Goal: Task Accomplishment & Management: Use online tool/utility

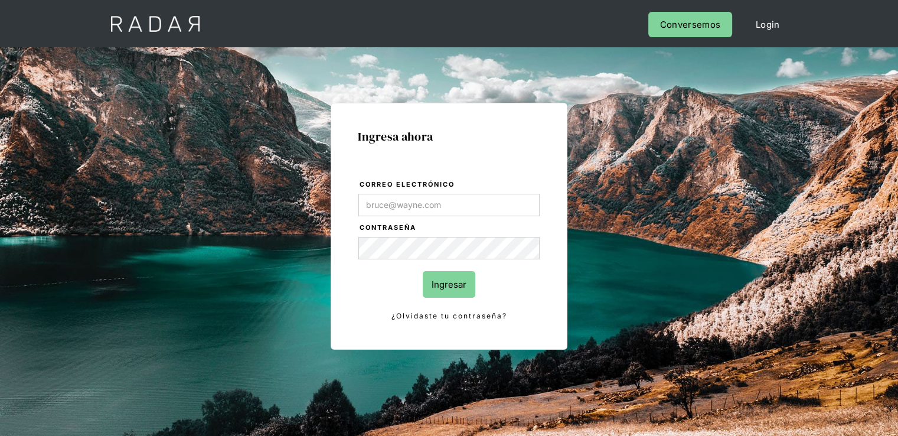
type input "[PERSON_NAME][EMAIL_ADDRESS][PERSON_NAME][DOMAIN_NAME]"
click at [452, 288] on input "Ingresar" at bounding box center [449, 284] width 53 height 27
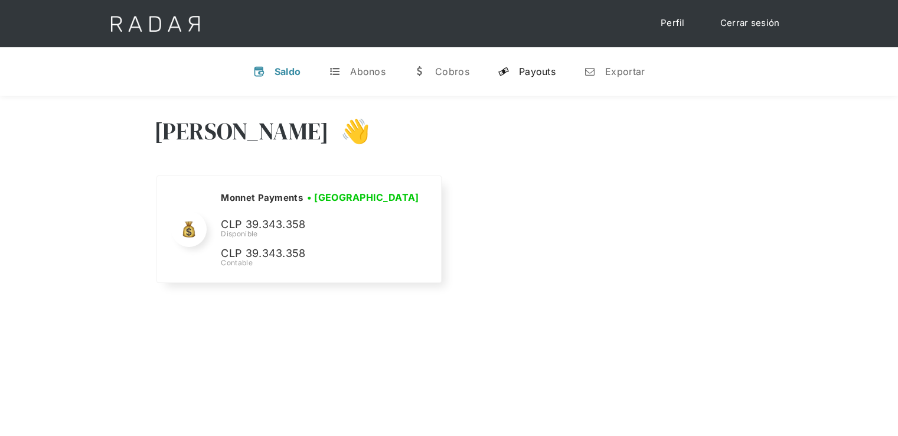
click at [528, 74] on div "Payouts" at bounding box center [537, 72] width 37 height 12
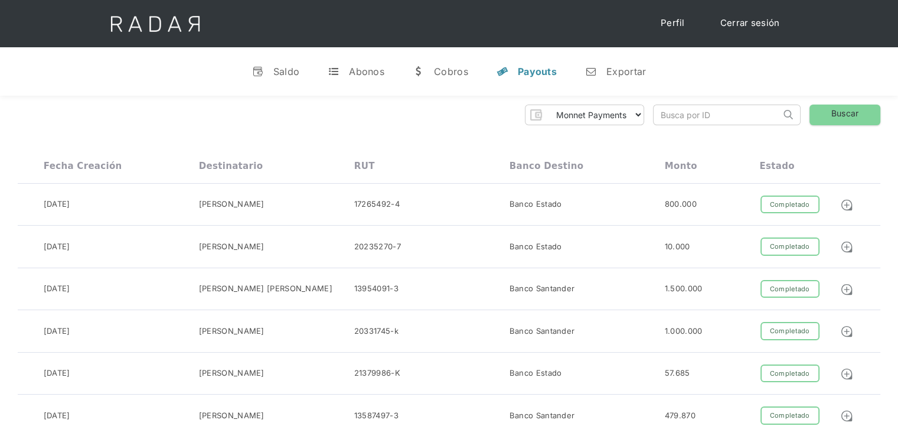
click at [699, 121] on input "search" at bounding box center [716, 114] width 127 height 19
paste input "3e98107a-59cb-48c0-b490-28660f731171"
type input "3e98107a-59cb-48c0-b490-28660f731171"
click input "Search" at bounding box center [0, 0] width 0 height 0
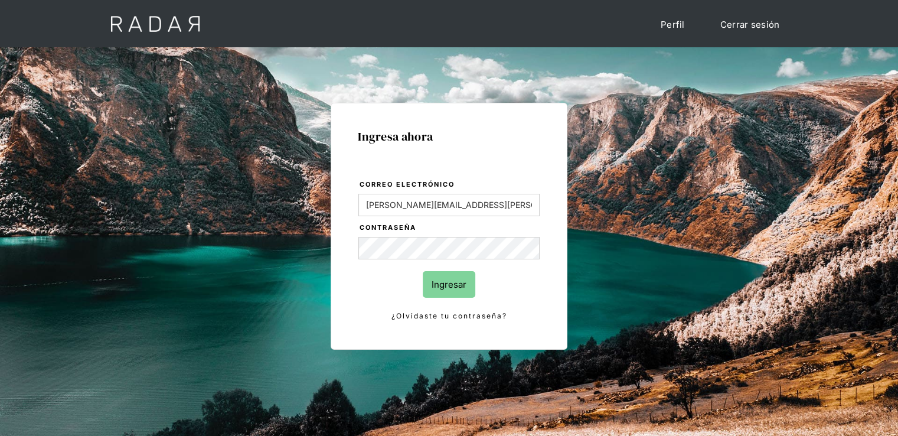
click at [438, 286] on input "Ingresar" at bounding box center [449, 284] width 53 height 27
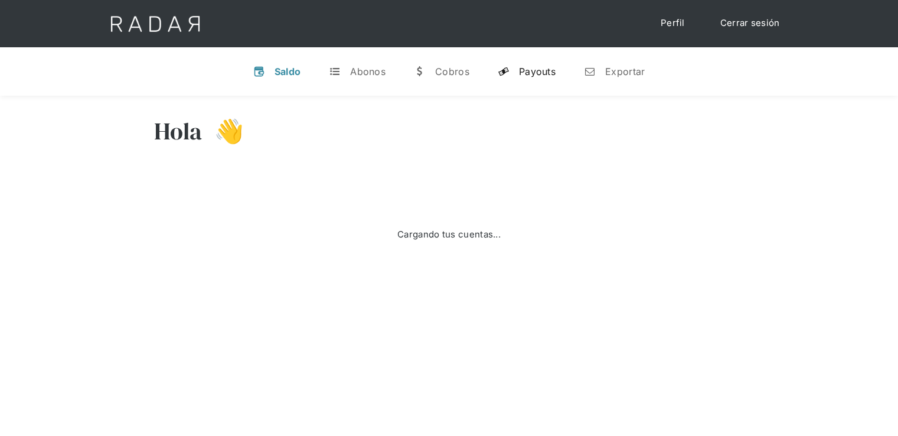
click at [551, 77] on div "Payouts" at bounding box center [537, 72] width 37 height 12
select select "monnetpayments"
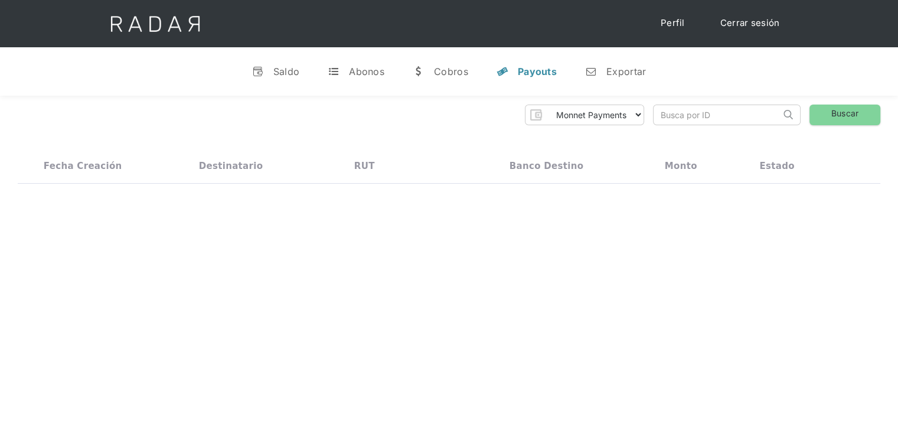
click at [715, 114] on input "search" at bounding box center [716, 114] width 127 height 19
paste input "3e98107a-59cb-48c0-b490-28660f731171"
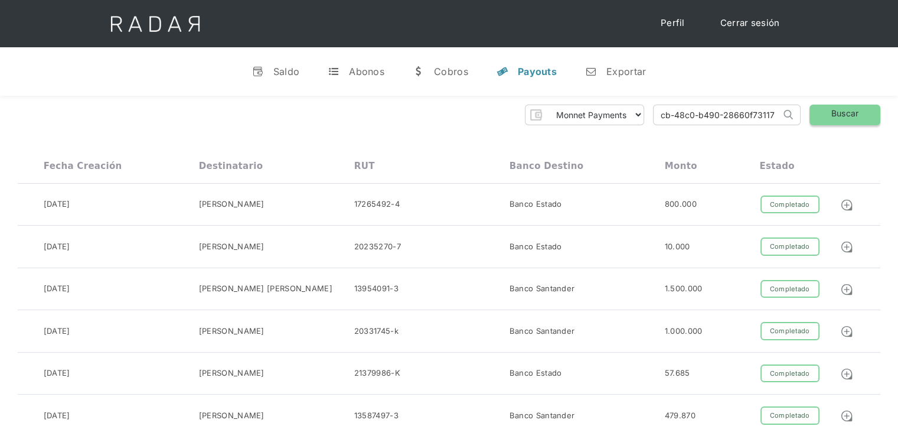
type input "3e98107a-59cb-48c0-b490-28660f731171"
click at [836, 116] on link "Buscar" at bounding box center [844, 114] width 71 height 21
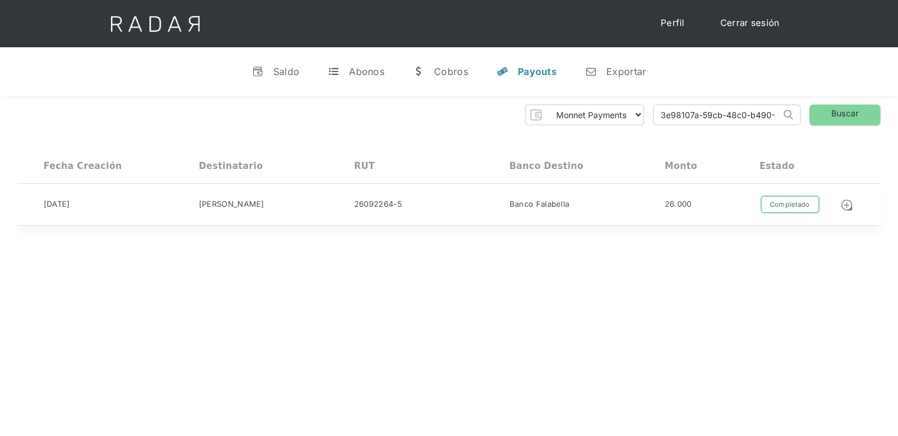
click at [423, 211] on div "26092264-5" at bounding box center [431, 204] width 155 height 18
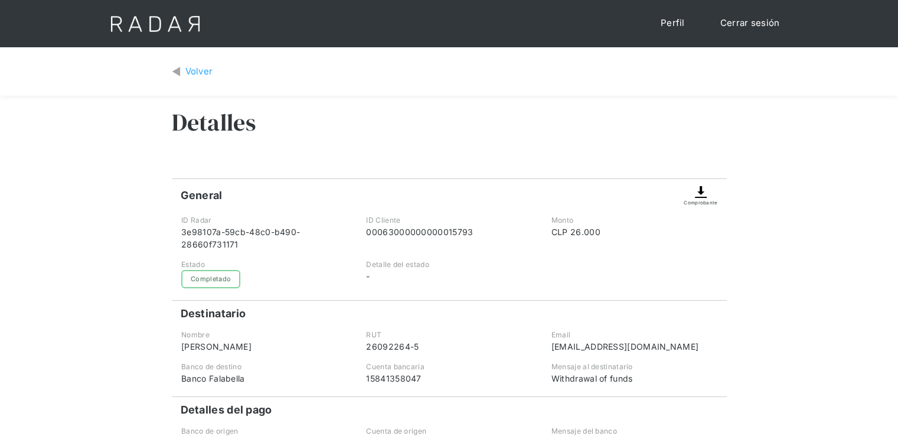
click at [691, 204] on div "Comprobante" at bounding box center [700, 202] width 34 height 7
click at [702, 193] on img at bounding box center [700, 192] width 14 height 14
click at [696, 194] on img at bounding box center [700, 192] width 14 height 14
click at [699, 195] on img at bounding box center [700, 192] width 14 height 14
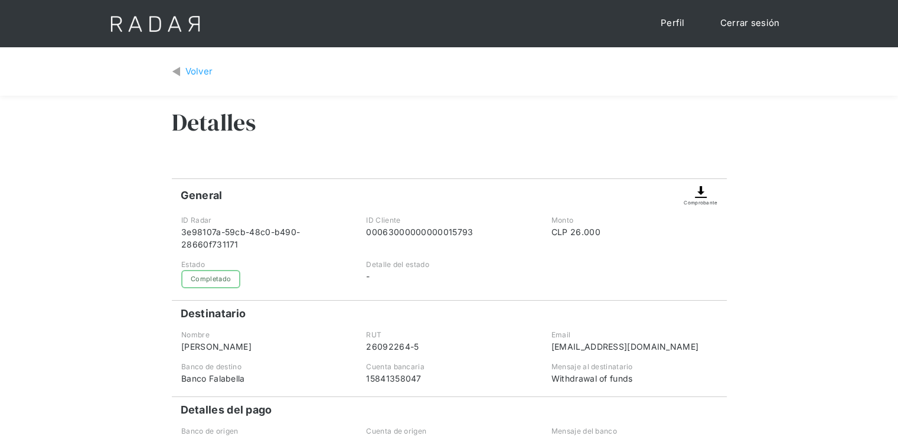
click at [699, 193] on img at bounding box center [700, 192] width 14 height 14
click at [699, 191] on img at bounding box center [700, 192] width 14 height 14
click at [699, 187] on img at bounding box center [700, 192] width 14 height 14
click at [699, 184] on div "Comprobante" at bounding box center [700, 192] width 34 height 27
click at [700, 192] on img at bounding box center [700, 192] width 14 height 14
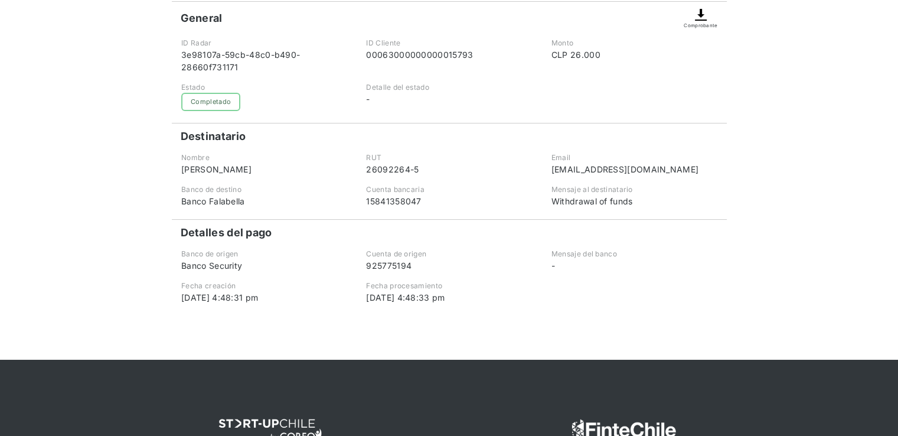
scroll to position [118, 0]
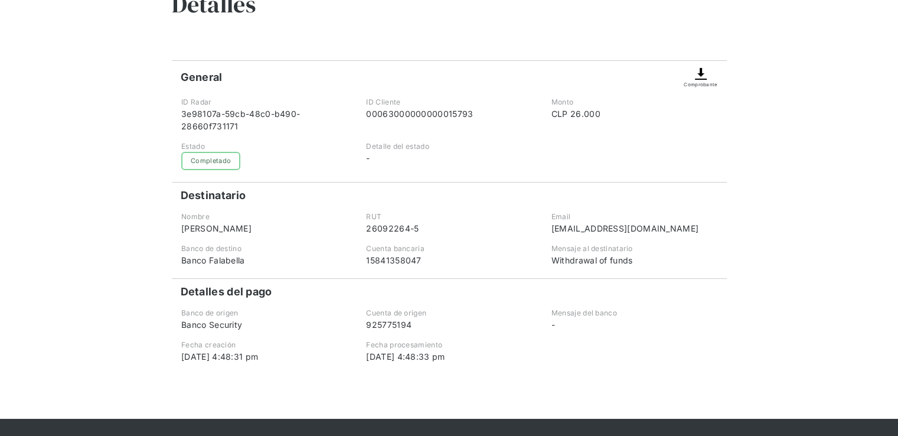
click at [611, 260] on div "Withdrawal of funds" at bounding box center [633, 260] width 165 height 12
copy div "Withdrawal of funds"
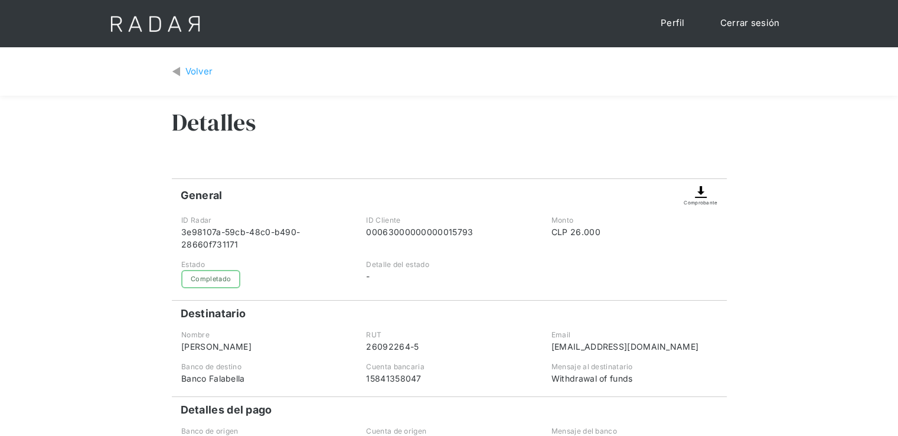
click at [602, 296] on div "General Comprobante ID Radar 3e98107a-59cb-48c0-b490-28660f731171 ID Cliente 00…" at bounding box center [449, 329] width 555 height 302
click at [702, 194] on img at bounding box center [700, 192] width 14 height 14
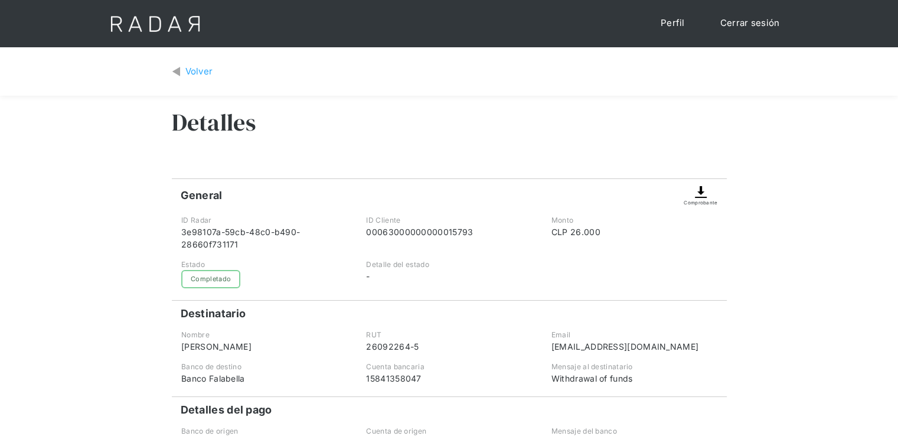
click at [702, 194] on img at bounding box center [700, 192] width 14 height 14
click at [708, 197] on img at bounding box center [700, 192] width 14 height 14
click at [708, 195] on div "Comprobante" at bounding box center [700, 192] width 34 height 27
click at [708, 194] on div "Comprobante" at bounding box center [700, 192] width 34 height 27
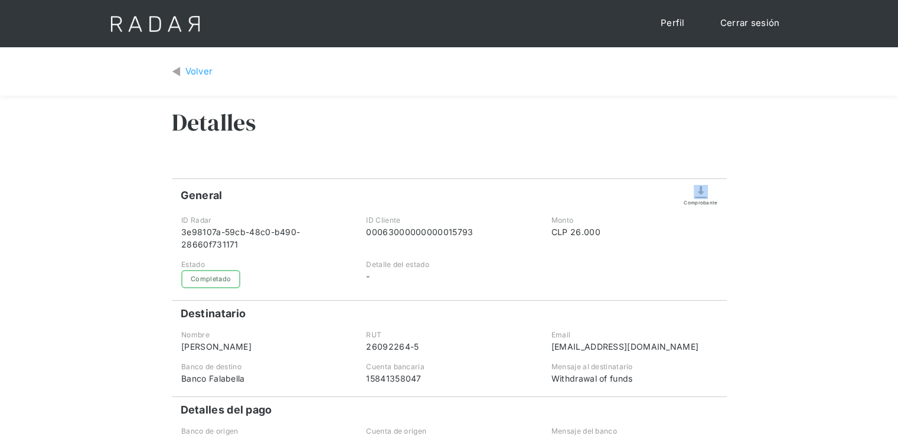
click at [708, 194] on div "Comprobante" at bounding box center [700, 192] width 34 height 27
click at [703, 197] on img at bounding box center [700, 192] width 14 height 14
click at [705, 197] on img at bounding box center [700, 192] width 14 height 14
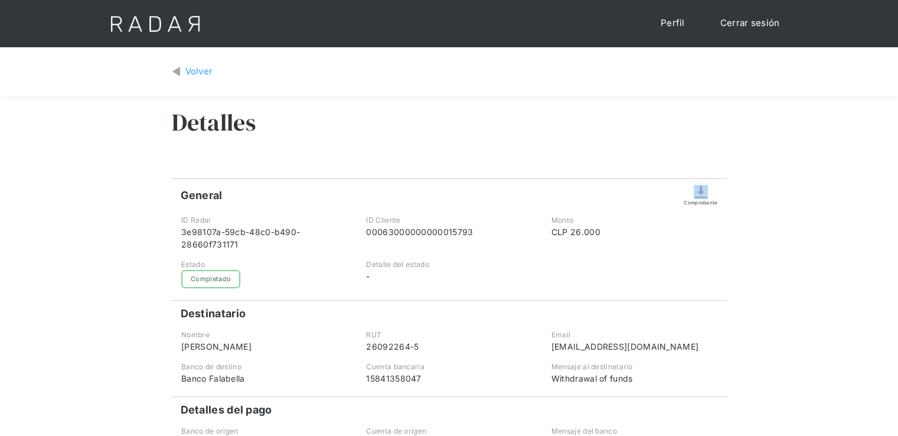
click at [707, 196] on img at bounding box center [700, 192] width 14 height 14
click at [705, 241] on div "Monto CLP 26.000" at bounding box center [633, 232] width 183 height 35
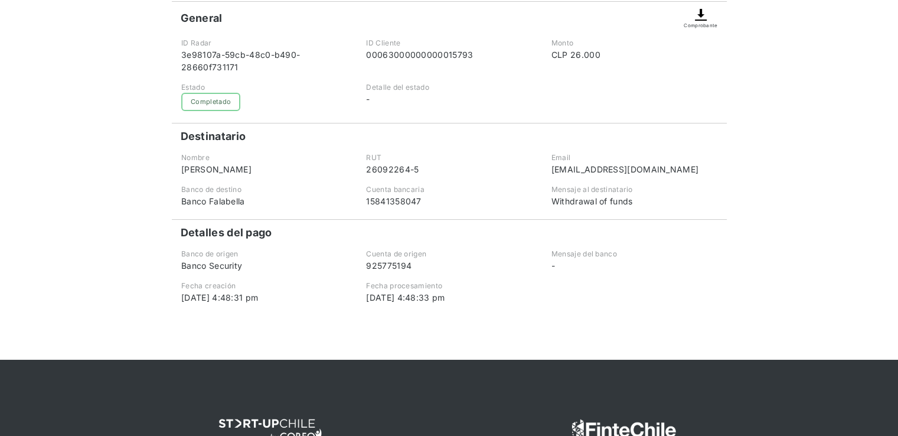
scroll to position [118, 0]
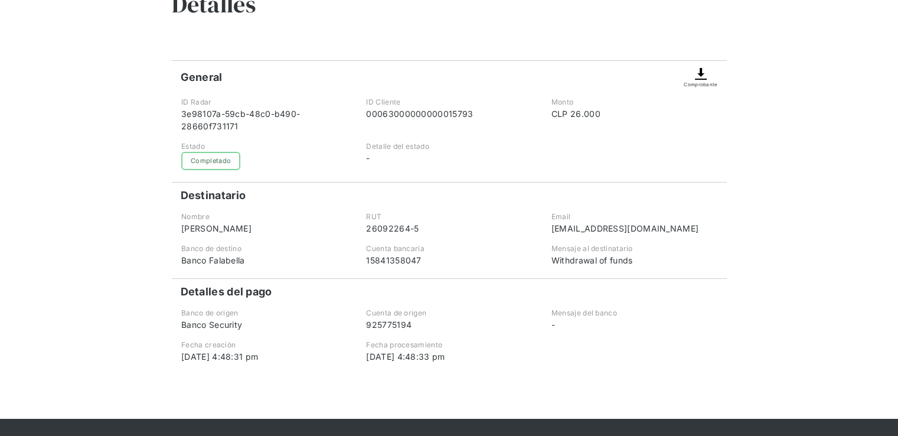
click at [50, 71] on div "Volver Detalles General Comprobante ID Radar 3e98107a-59cb-48c0-b490-28660f7311…" at bounding box center [449, 173] width 898 height 489
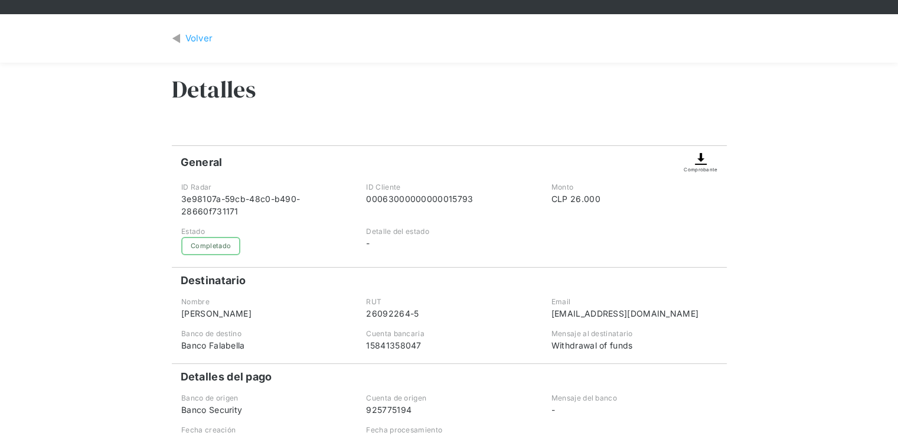
scroll to position [0, 0]
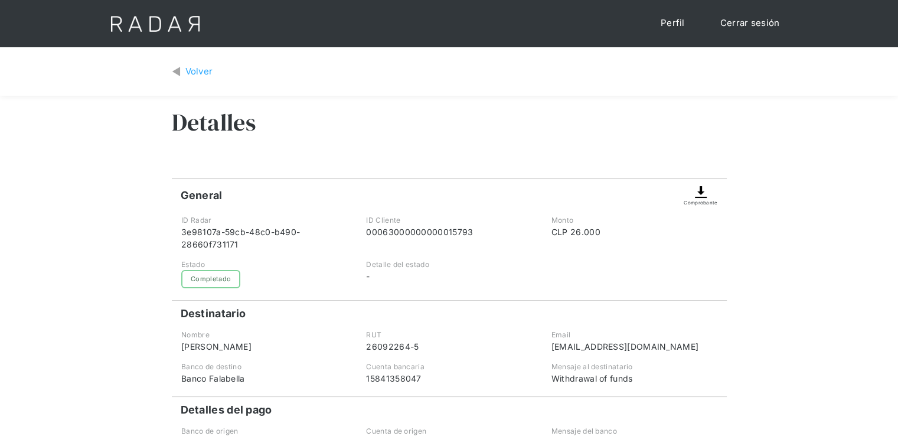
click at [190, 63] on div "Volver" at bounding box center [449, 71] width 555 height 31
click at [192, 71] on div "Volver" at bounding box center [199, 72] width 28 height 14
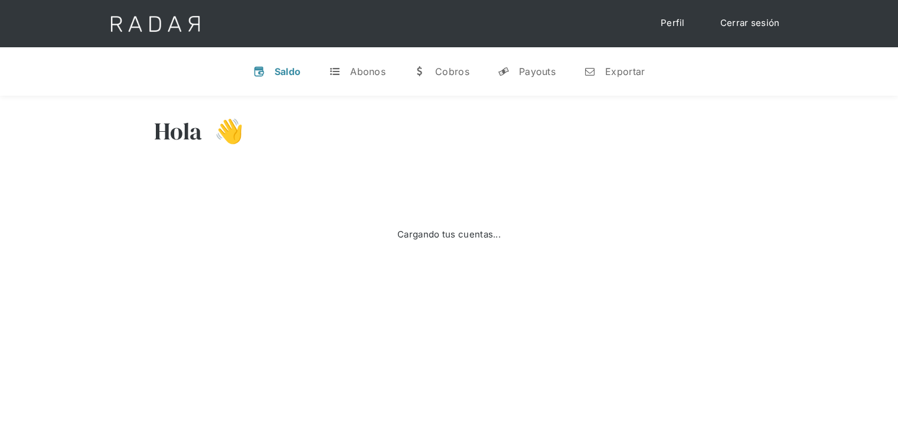
select select "monnetpayments"
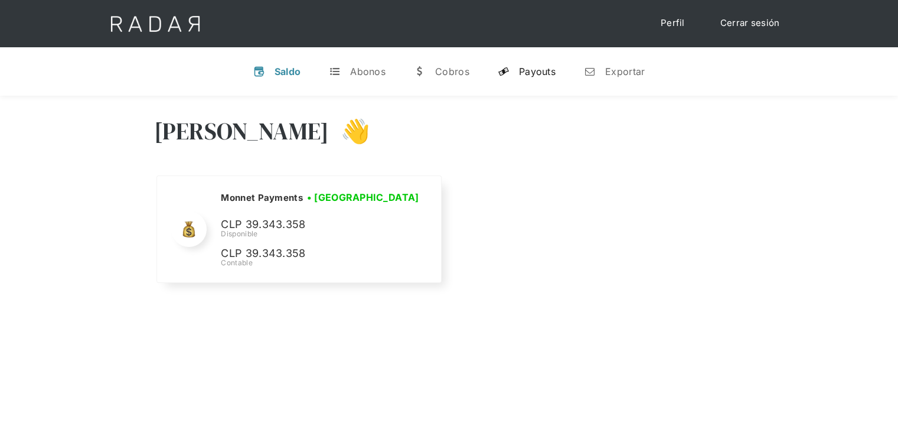
click at [551, 71] on div "Payouts" at bounding box center [537, 72] width 37 height 12
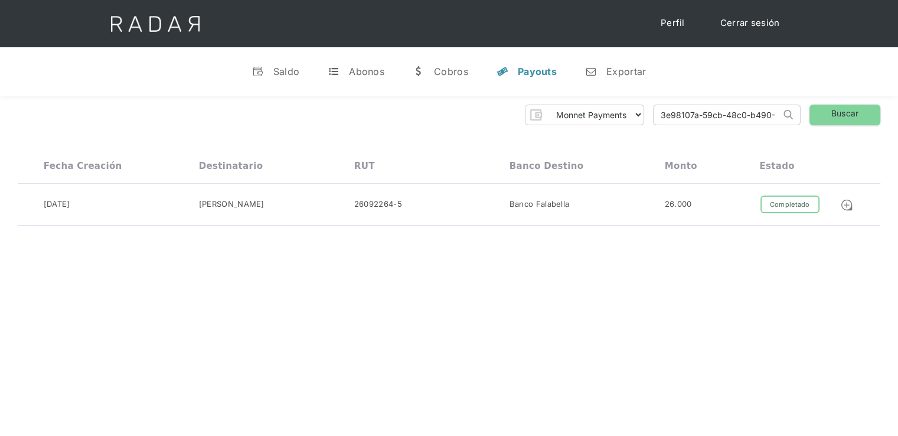
click at [686, 116] on input "3e98107a-59cb-48c0-b490-28660f731171" at bounding box center [716, 114] width 127 height 19
click at [689, 116] on input "search" at bounding box center [716, 114] width 127 height 19
paste input "15841358047"
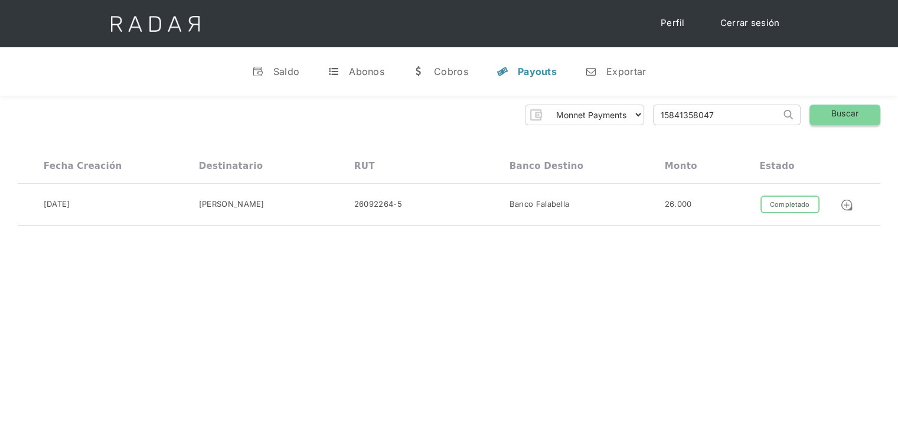
type input "15841358047"
click at [831, 117] on link "Buscar" at bounding box center [844, 114] width 71 height 21
click at [842, 109] on link "Buscar" at bounding box center [844, 114] width 71 height 21
click at [520, 71] on div "Payouts" at bounding box center [537, 72] width 39 height 12
click at [522, 73] on div "Payouts" at bounding box center [537, 72] width 39 height 12
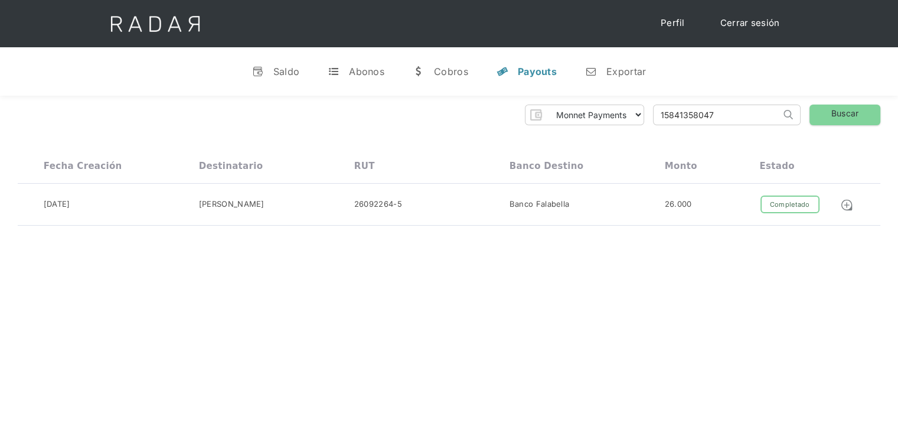
click at [708, 114] on input "15841358047" at bounding box center [716, 114] width 127 height 19
click at [448, 73] on div "Cobros" at bounding box center [451, 72] width 34 height 12
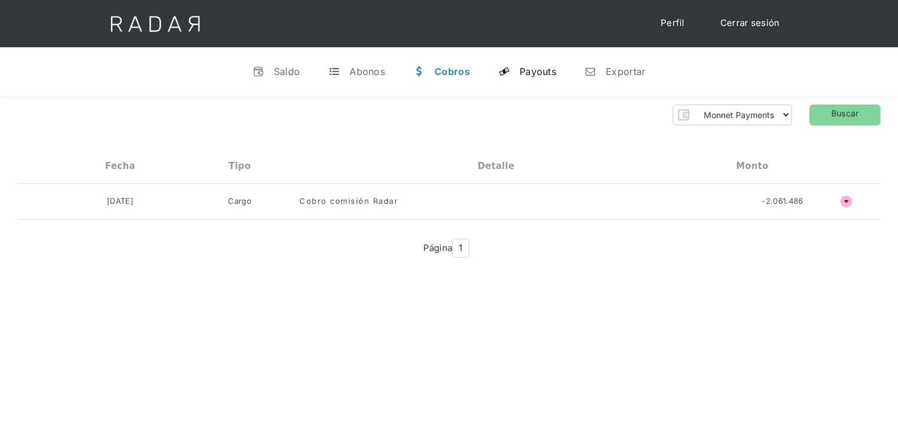
click at [523, 70] on div "Payouts" at bounding box center [537, 72] width 37 height 12
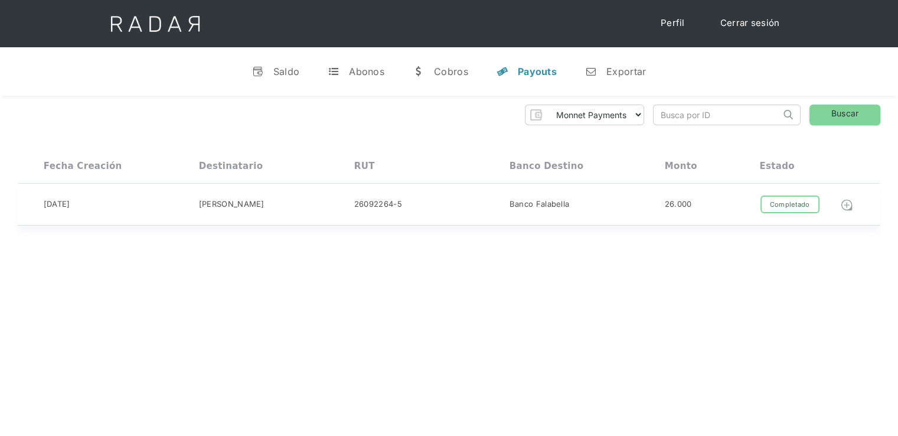
click at [852, 204] on img at bounding box center [846, 204] width 13 height 13
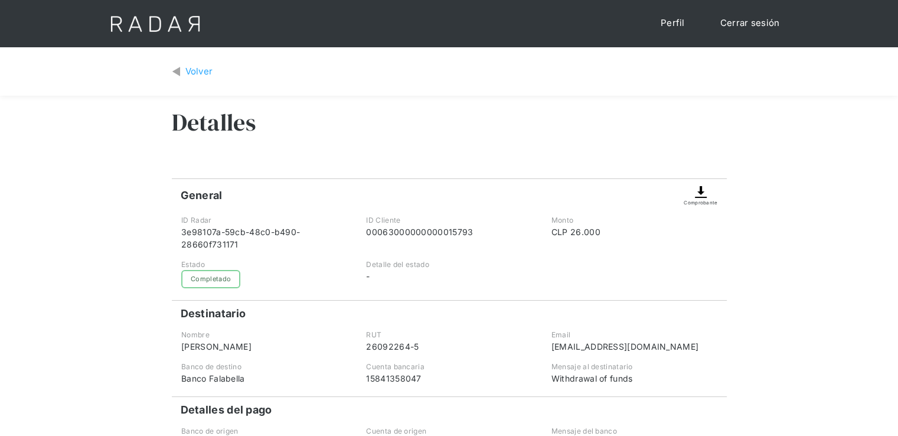
click at [707, 194] on img at bounding box center [700, 192] width 14 height 14
click at [186, 74] on div "Volver" at bounding box center [199, 72] width 28 height 14
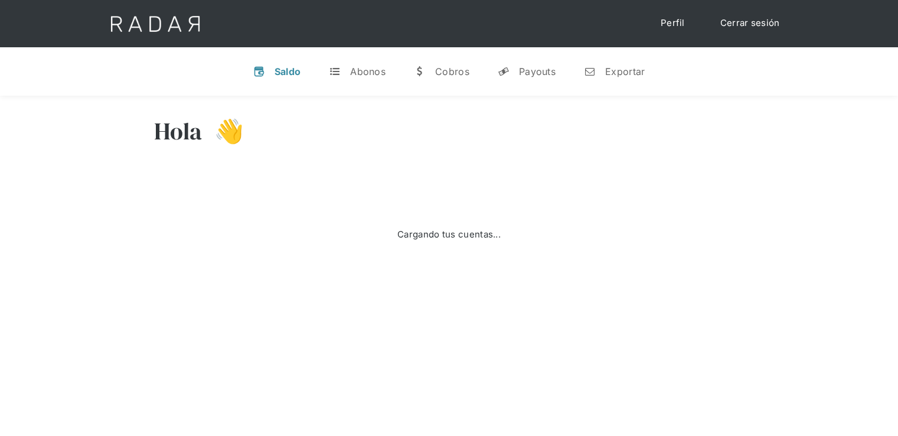
select select "monnetpayments"
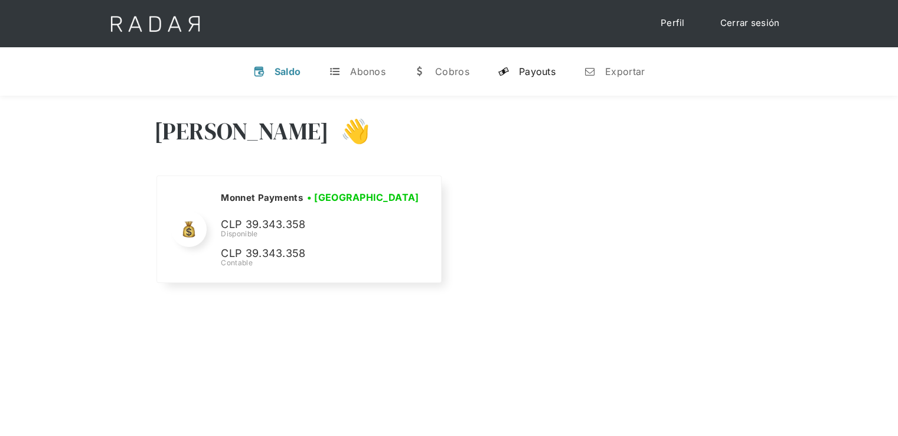
click at [543, 73] on div "Payouts" at bounding box center [537, 72] width 37 height 12
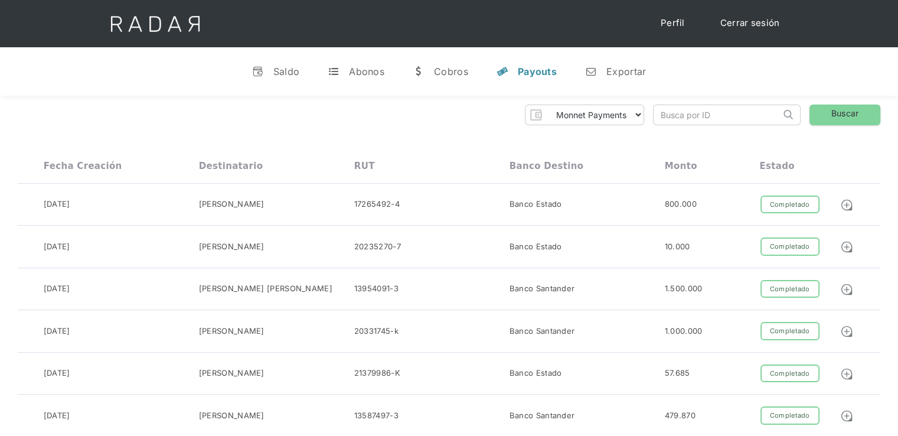
click at [681, 117] on input "search" at bounding box center [716, 114] width 127 height 19
paste input "260922645"
type input "260922645"
click at [833, 119] on link "Buscar" at bounding box center [844, 114] width 71 height 21
click at [789, 110] on img at bounding box center [787, 114] width 9 height 9
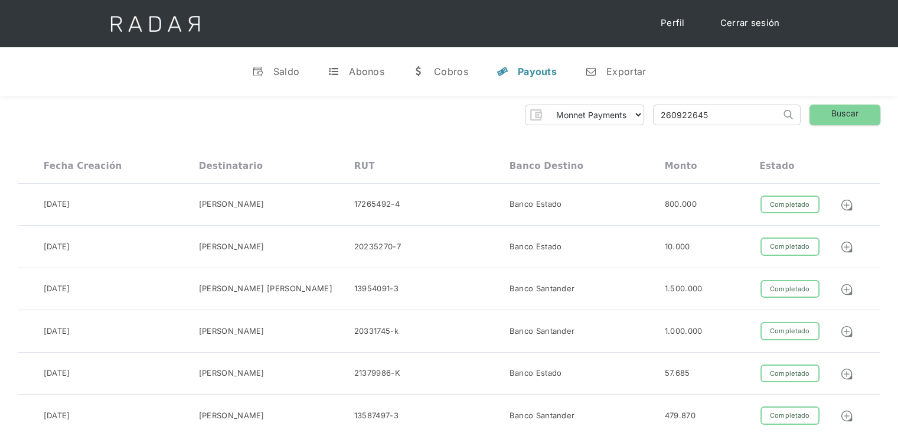
click at [788, 118] on img at bounding box center [787, 114] width 9 height 9
click at [670, 114] on input "260922645" at bounding box center [716, 114] width 127 height 19
click at [719, 122] on input "260922645" at bounding box center [716, 114] width 127 height 19
click input "Search" at bounding box center [0, 0] width 0 height 0
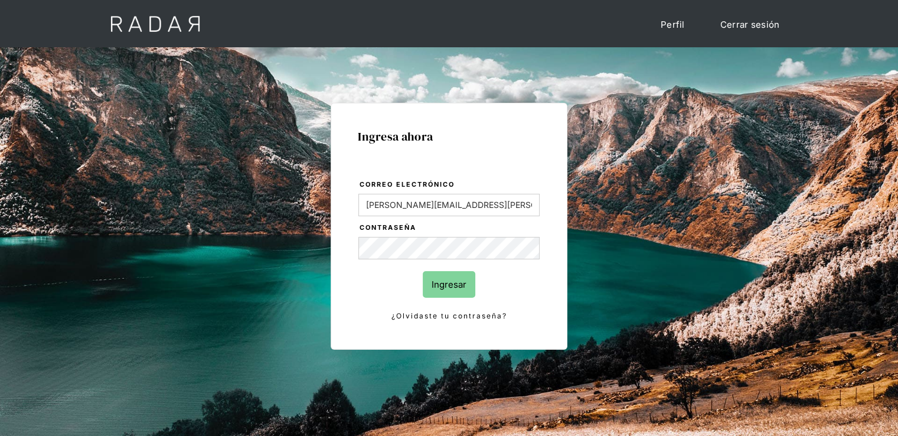
click at [453, 283] on input "Ingresar" at bounding box center [449, 284] width 53 height 27
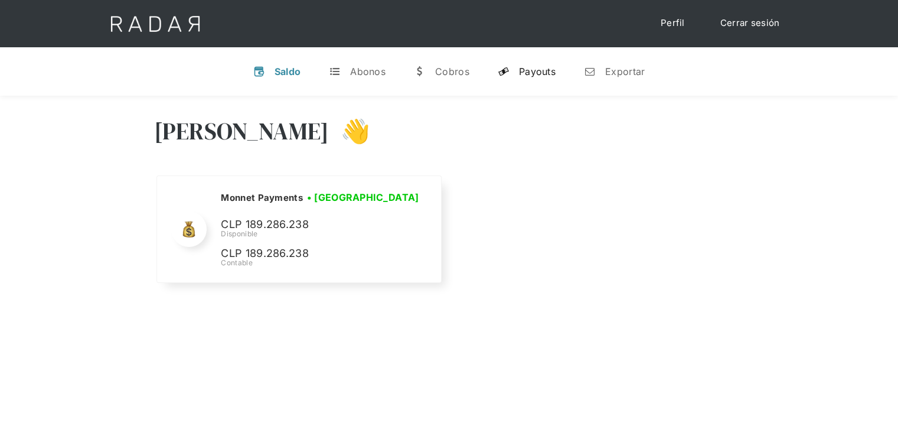
click at [528, 76] on div "Payouts" at bounding box center [537, 72] width 37 height 12
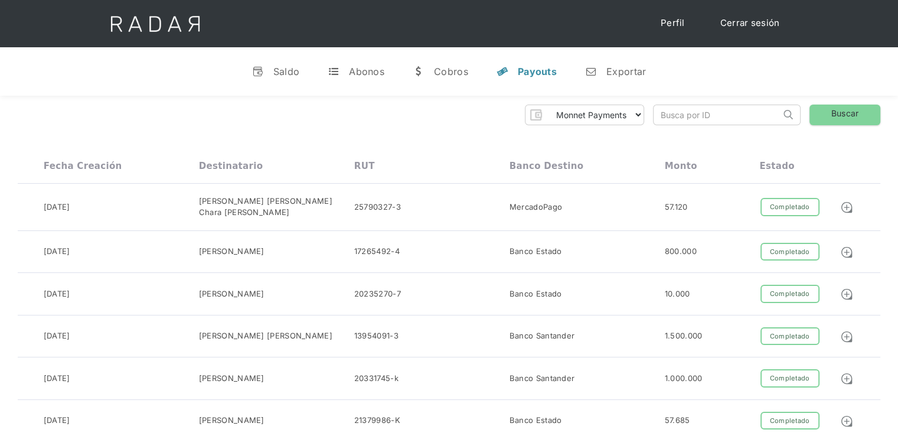
click at [711, 121] on input "search" at bounding box center [716, 114] width 127 height 19
paste input "260922645"
type input "260922645"
click at [821, 120] on link "Buscar" at bounding box center [844, 114] width 71 height 21
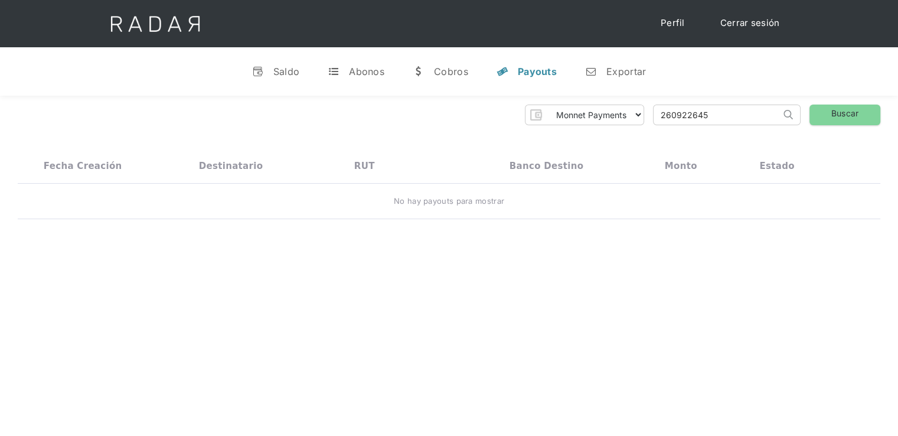
click at [686, 116] on input "260922645" at bounding box center [716, 114] width 127 height 19
paste input "15841358047"
type input "15841358047"
click at [807, 124] on div "Monnet Payments Thank you! Your submission has been received! Oops! Something w…" at bounding box center [449, 114] width 862 height 21
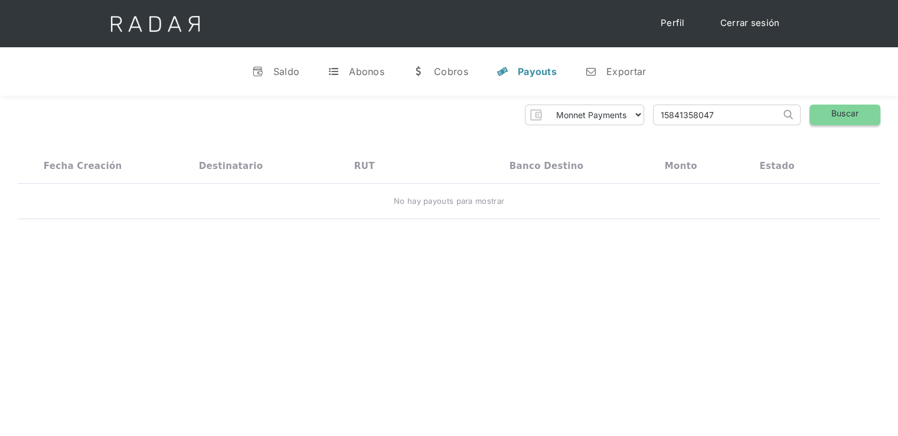
click at [818, 122] on link "Buscar" at bounding box center [844, 114] width 71 height 21
click at [684, 116] on input "15841358047" at bounding box center [716, 114] width 127 height 19
click at [636, 120] on select "Monnet Payments" at bounding box center [594, 114] width 97 height 19
click at [623, 149] on div "Fecha creación Destinatario RUT Banco destino Monto Estado" at bounding box center [449, 166] width 862 height 35
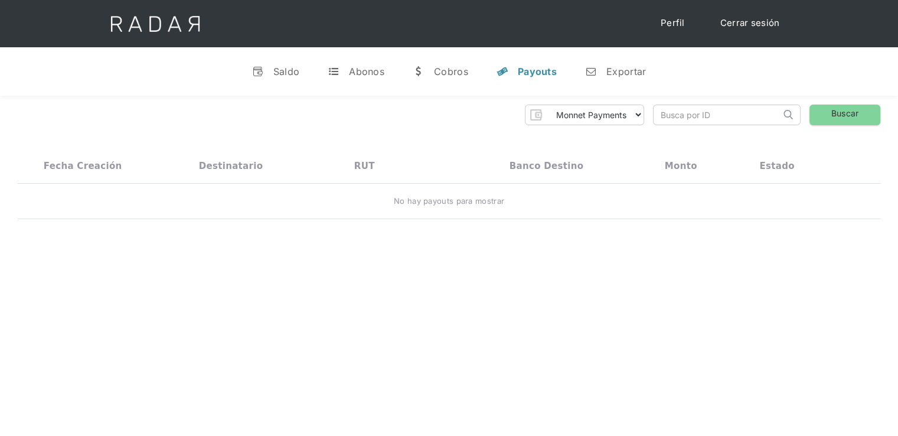
click at [684, 117] on input "search" at bounding box center [716, 114] width 127 height 19
paste input "26092264-5"
click at [847, 123] on link "Buscar" at bounding box center [844, 114] width 71 height 21
click at [697, 115] on input "26092264-5" at bounding box center [716, 114] width 127 height 19
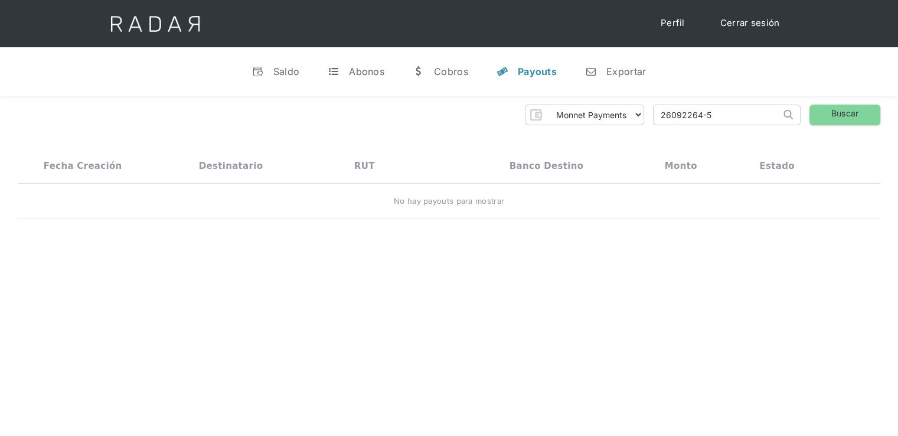
click at [740, 116] on input "26092264-5" at bounding box center [716, 114] width 127 height 19
click at [829, 121] on link "Buscar" at bounding box center [844, 114] width 71 height 21
click at [709, 117] on input "26092264" at bounding box center [716, 114] width 127 height 19
type input "26092264-5"
click input "Search" at bounding box center [0, 0] width 0 height 0
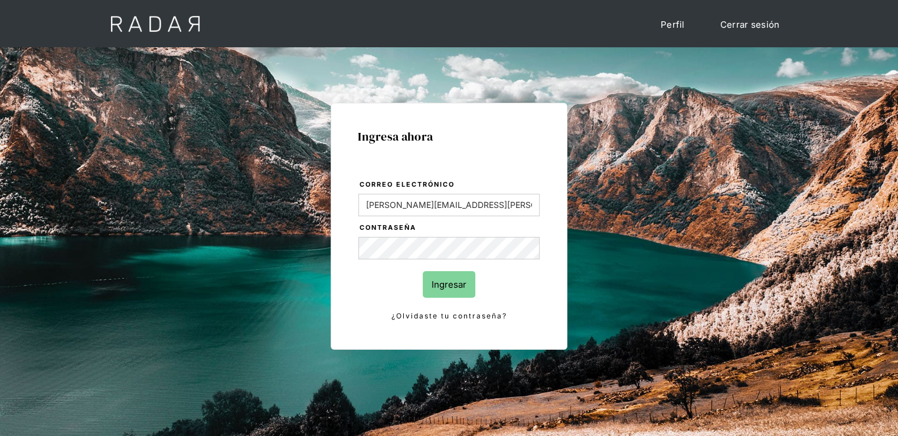
click at [456, 283] on input "Ingresar" at bounding box center [449, 284] width 53 height 27
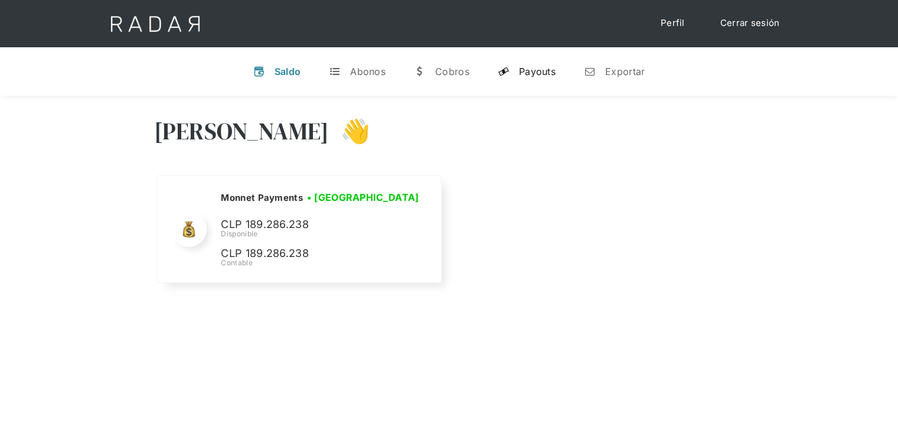
click at [546, 66] on div "Payouts" at bounding box center [537, 72] width 37 height 12
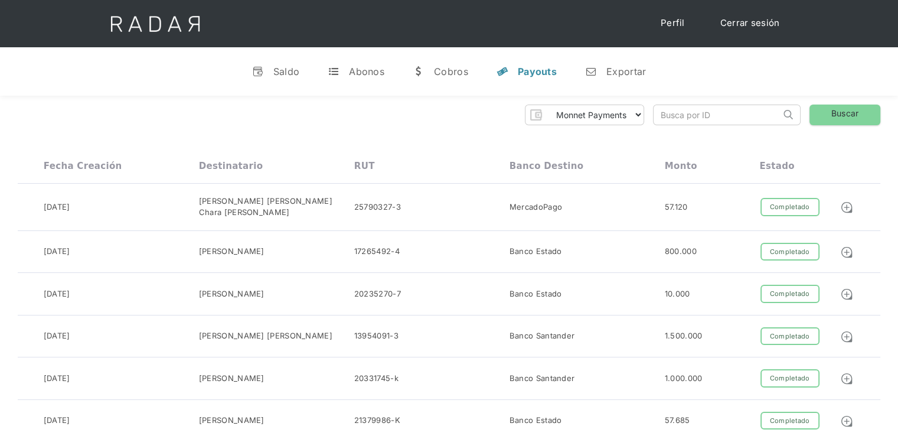
click at [683, 113] on input "search" at bounding box center [716, 114] width 127 height 19
paste input "26092264-5"
type input "26092264-5"
click at [847, 114] on link "Buscar" at bounding box center [844, 114] width 71 height 21
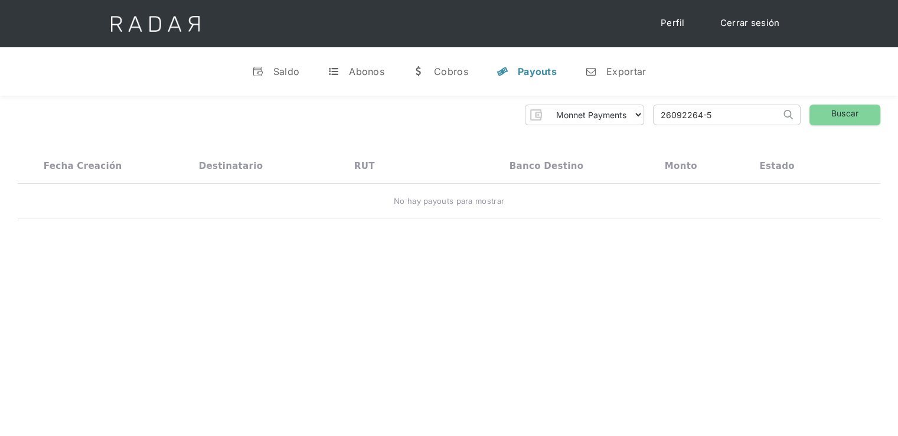
click at [689, 112] on input "26092264-5" at bounding box center [716, 114] width 127 height 19
click at [682, 112] on input "search" at bounding box center [716, 114] width 127 height 19
paste input "3e98107a-59cb-48c0-b490-28660f731171"
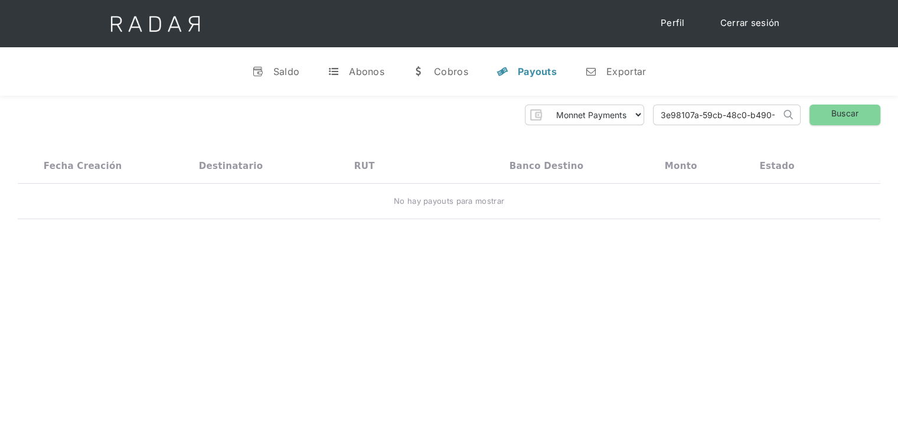
scroll to position [0, 52]
type input "3e98107a-59cb-48c0-b490-28660f731171"
click at [822, 114] on link "Buscar" at bounding box center [844, 114] width 71 height 21
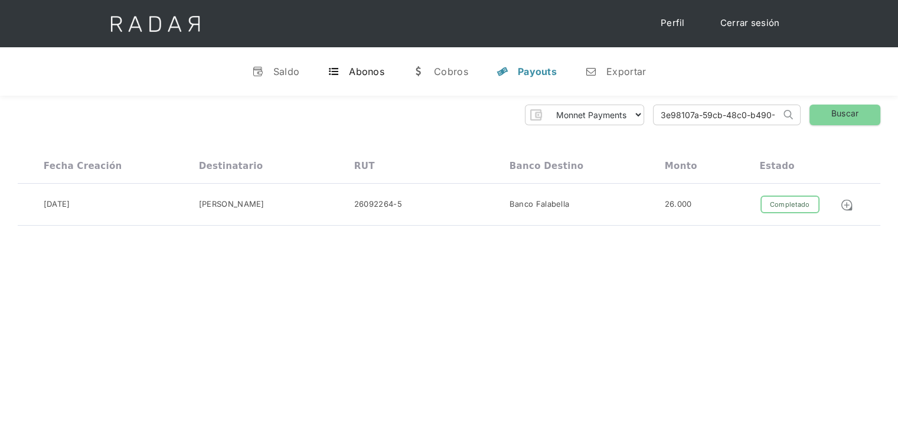
click at [356, 73] on div "Abonos" at bounding box center [366, 72] width 35 height 12
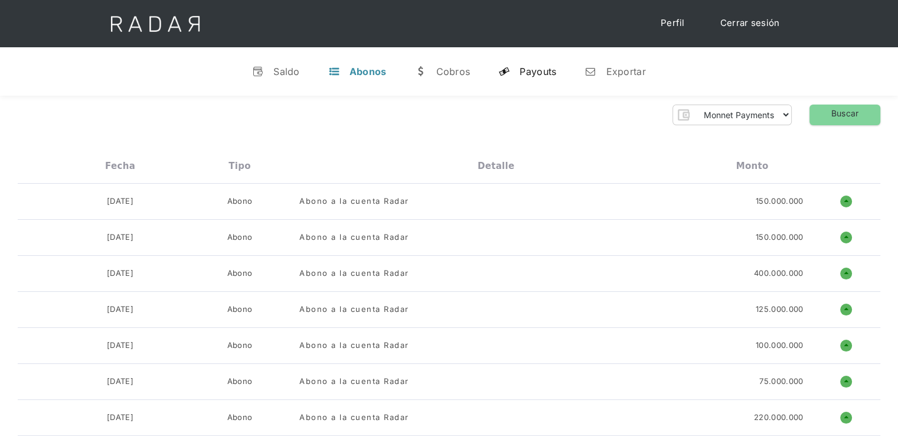
click at [545, 69] on div "Payouts" at bounding box center [537, 72] width 37 height 12
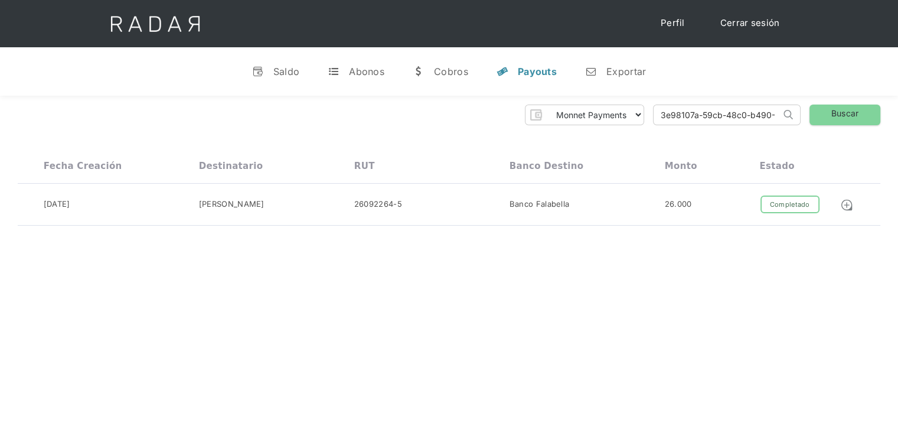
click at [741, 117] on input "3e98107a-59cb-48c0-b490-28660f731171" at bounding box center [716, 114] width 127 height 19
click at [741, 113] on input "3e98107a-59cb-48c0-b490-28660f731171" at bounding box center [716, 114] width 127 height 19
drag, startPoint x: 403, startPoint y: 145, endPoint x: 414, endPoint y: 143, distance: 10.9
click at [403, 145] on div "Monnet Payments Thank you! Your submission has been received! Oops! Something w…" at bounding box center [449, 165] width 898 height 139
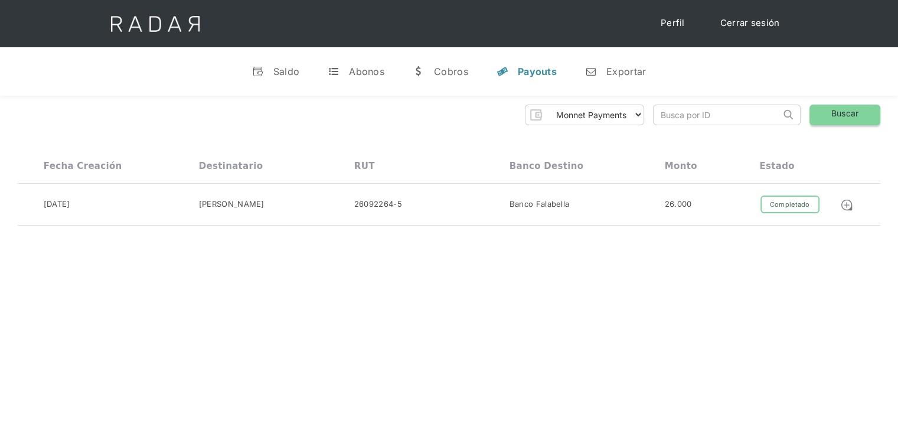
click at [852, 117] on link "Buscar" at bounding box center [844, 114] width 71 height 21
click at [829, 109] on link "Buscar" at bounding box center [844, 114] width 71 height 21
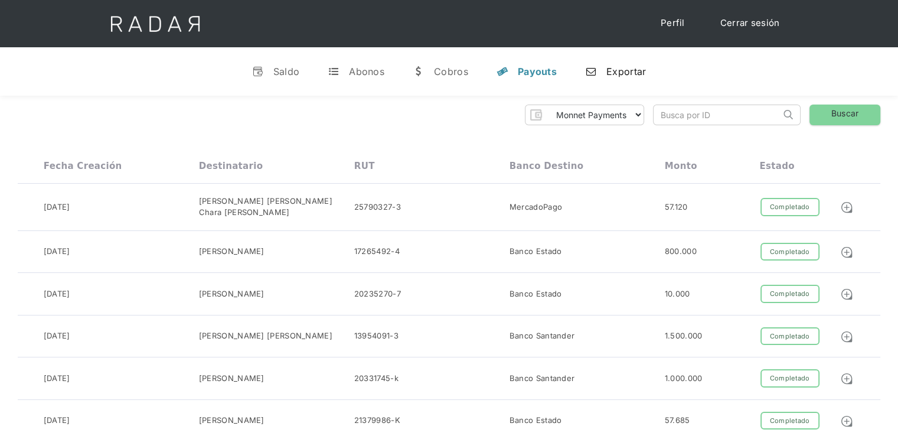
click at [621, 69] on div "Exportar" at bounding box center [626, 72] width 40 height 12
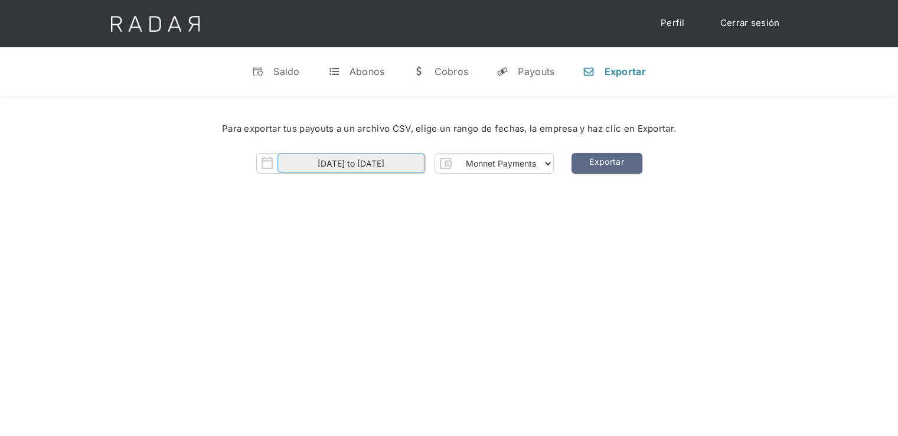
click at [408, 163] on input "[DATE] to [DATE]" at bounding box center [351, 162] width 148 height 19
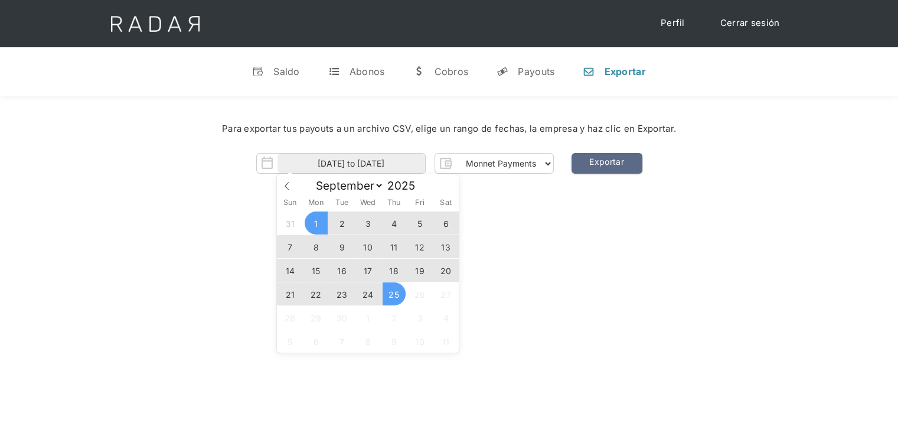
click at [366, 294] on span "24" at bounding box center [367, 293] width 23 height 23
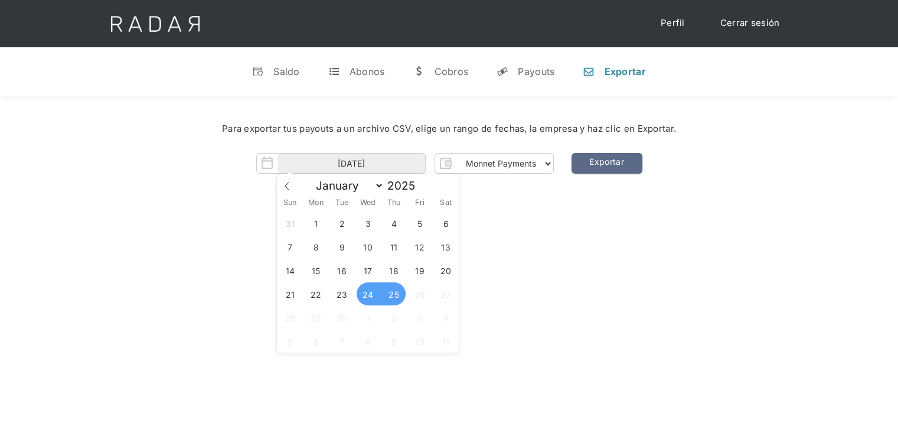
click at [404, 294] on span "25" at bounding box center [393, 293] width 23 height 23
type input "[DATE] to [DATE]"
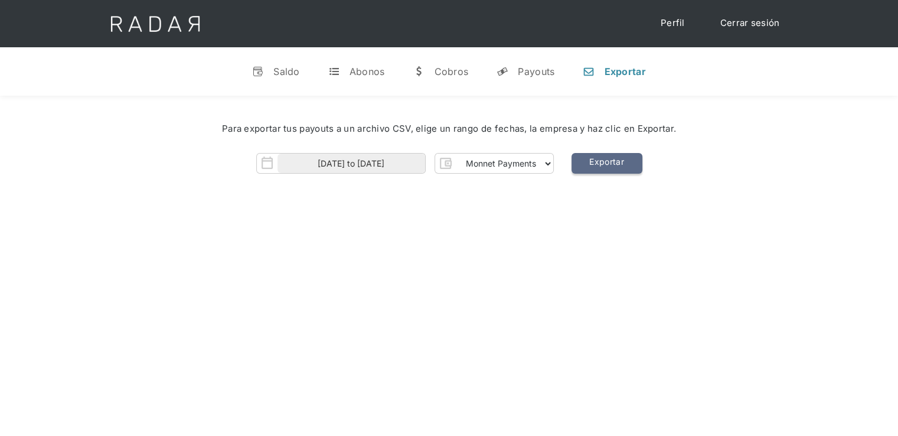
click at [597, 164] on link "Exportar" at bounding box center [606, 163] width 71 height 21
click at [549, 163] on select "Monnet Payments" at bounding box center [504, 163] width 97 height 19
click at [546, 163] on select "Monnet Payments" at bounding box center [504, 163] width 97 height 19
click at [588, 173] on link "Exportar" at bounding box center [606, 163] width 71 height 21
click at [749, 17] on link "Cerrar sesión" at bounding box center [749, 23] width 83 height 23
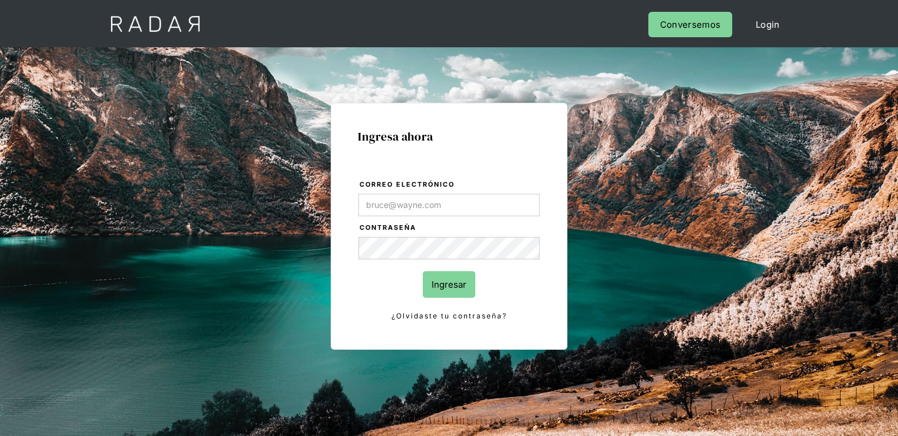
type input "[PERSON_NAME][EMAIL_ADDRESS][PERSON_NAME][DOMAIN_NAME]"
click at [457, 289] on input "Ingresar" at bounding box center [449, 284] width 53 height 27
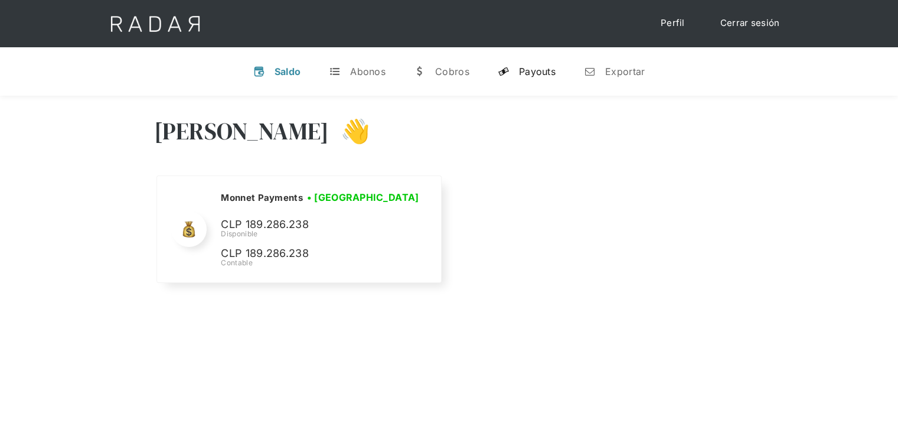
click at [534, 77] on div "Payouts" at bounding box center [537, 72] width 37 height 12
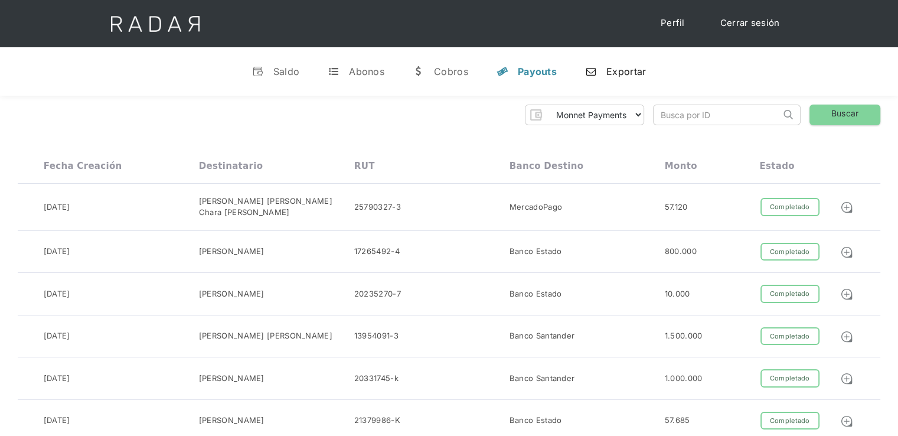
click at [607, 66] on div "Exportar" at bounding box center [626, 72] width 40 height 12
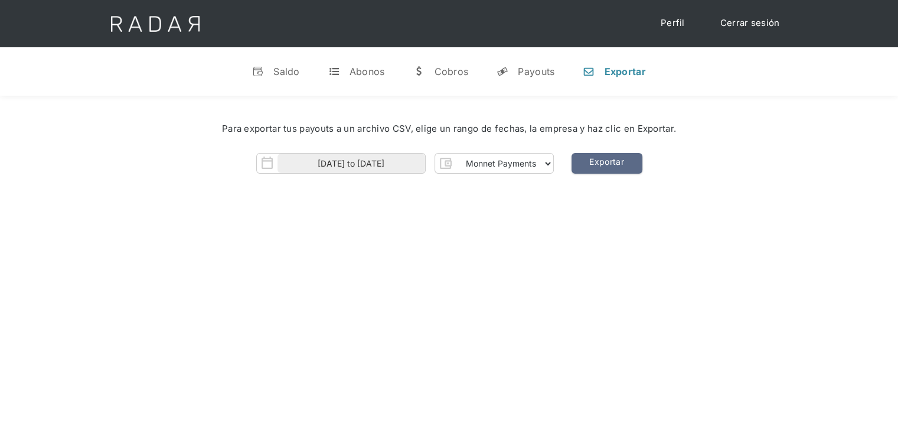
click at [268, 169] on img "Form" at bounding box center [267, 163] width 21 height 21
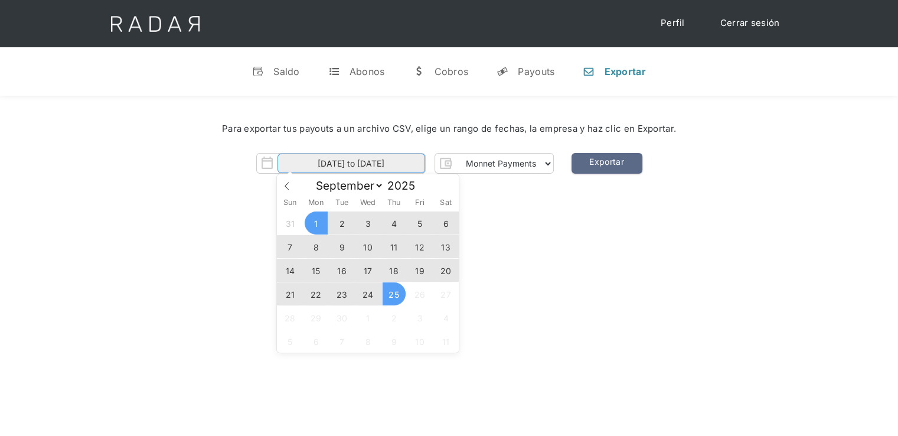
click at [293, 165] on input "[DATE] to [DATE]" at bounding box center [351, 162] width 148 height 19
click at [368, 294] on span "24" at bounding box center [367, 293] width 23 height 23
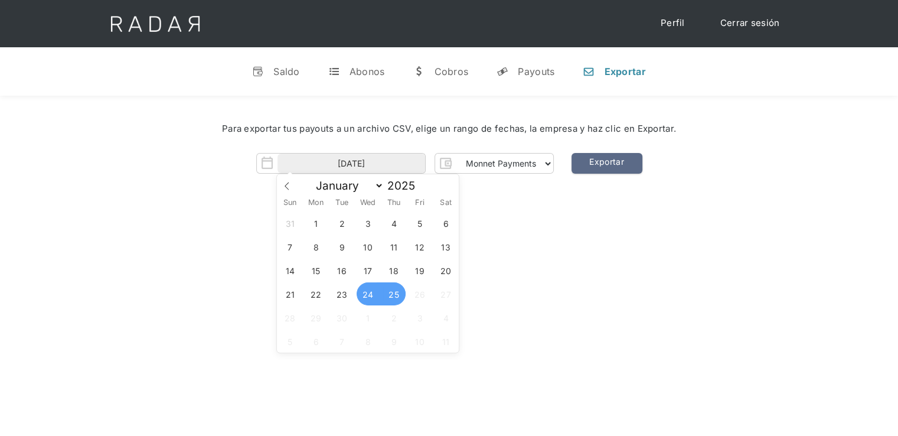
click at [397, 292] on span "25" at bounding box center [393, 293] width 23 height 23
type input "[DATE] to [DATE]"
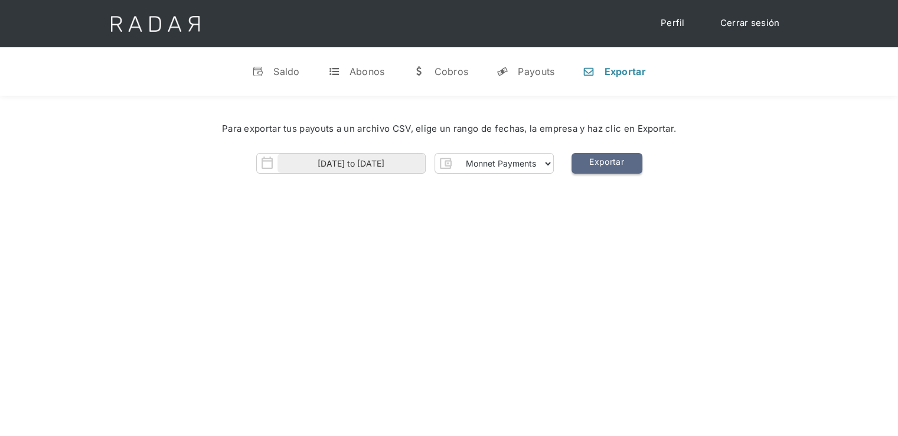
click at [596, 162] on link "Exportar" at bounding box center [606, 163] width 71 height 21
click at [761, 26] on link "Cerrar sesión" at bounding box center [749, 23] width 83 height 23
